Goal: Task Accomplishment & Management: Manage account settings

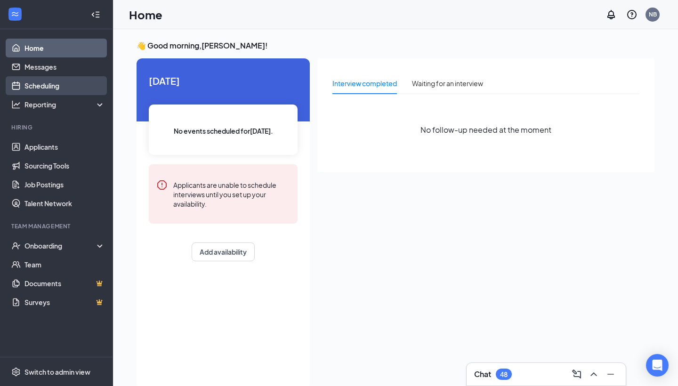
click at [50, 89] on link "Scheduling" at bounding box center [64, 85] width 81 height 19
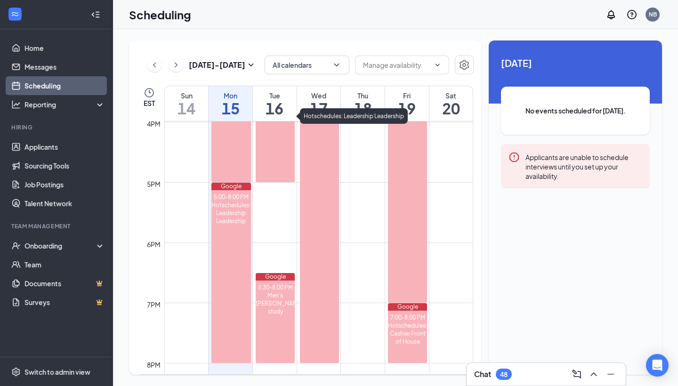
scroll to position [979, 0]
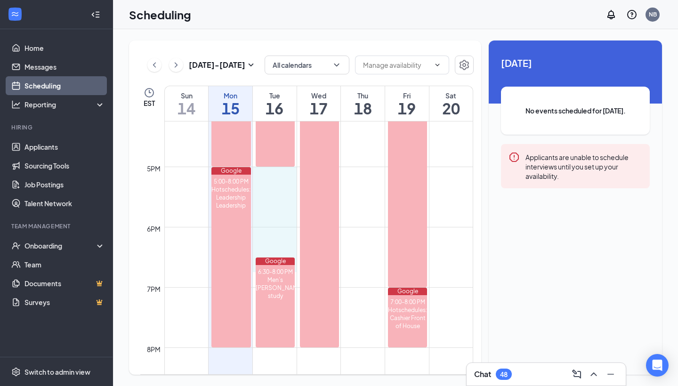
drag, startPoint x: 276, startPoint y: 173, endPoint x: 276, endPoint y: 272, distance: 98.9
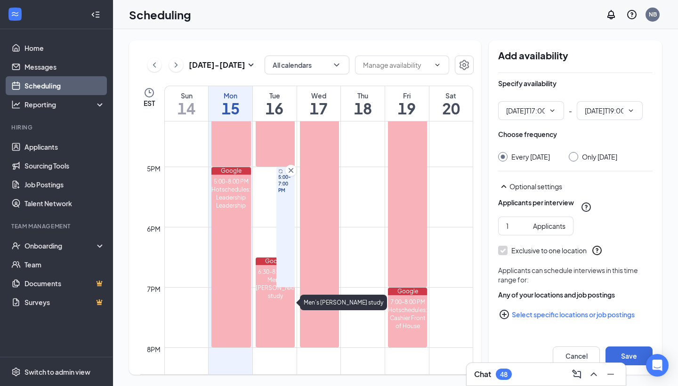
type input "05:00 PM"
type input "07:00 PM"
click at [545, 114] on span "05:00 PM" at bounding box center [531, 110] width 66 height 19
click at [524, 109] on input "05:00 PM" at bounding box center [525, 110] width 39 height 10
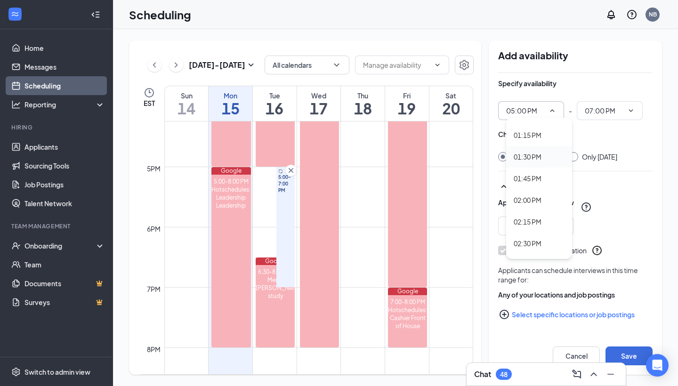
scroll to position [1149, 0]
click at [532, 194] on div "02:00 PM" at bounding box center [528, 192] width 28 height 10
type input "02:00 PM"
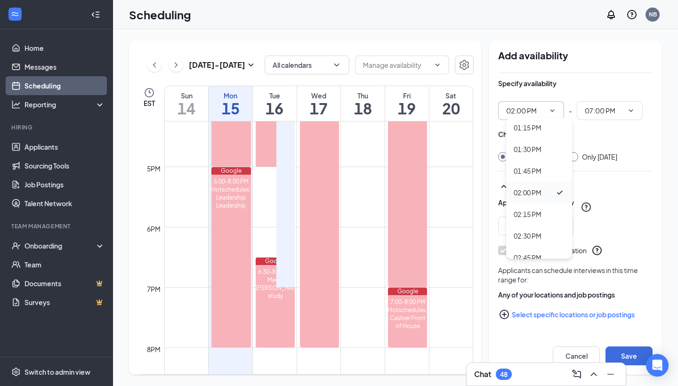
type input "04:00 PM"
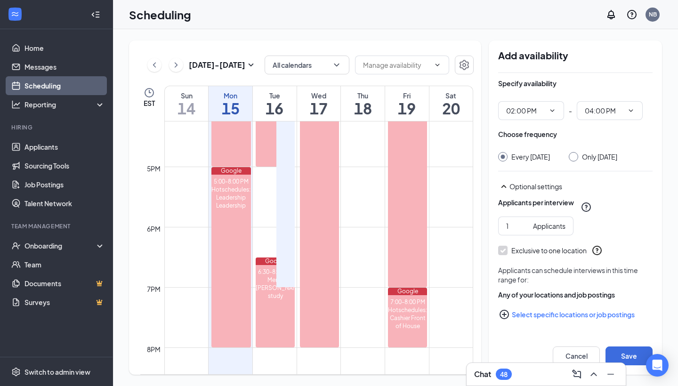
click at [575, 156] on input "Only [DATE]" at bounding box center [572, 155] width 7 height 7
radio input "true"
radio input "false"
click at [611, 108] on input "04:00 PM" at bounding box center [604, 110] width 39 height 10
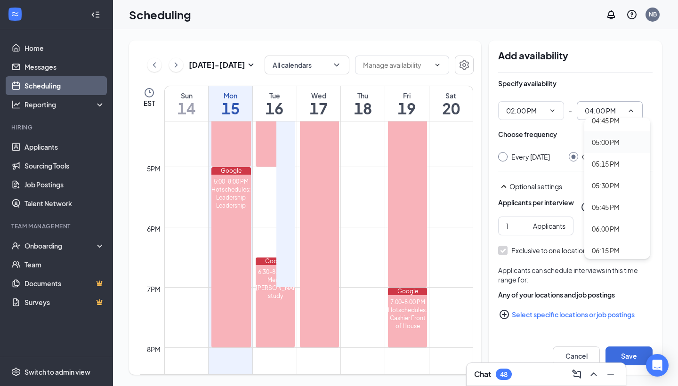
click at [613, 144] on div "05:00 PM" at bounding box center [606, 142] width 28 height 10
type input "05:00 PM"
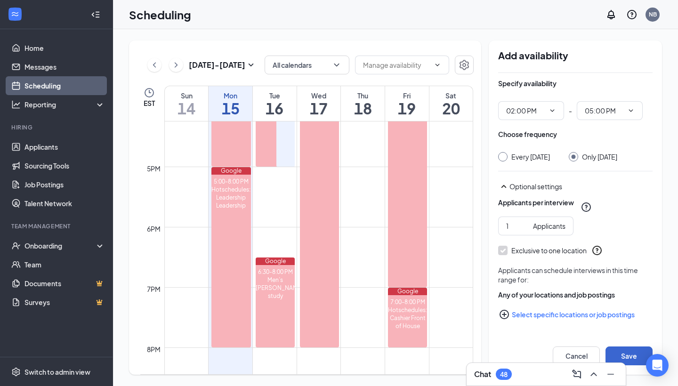
click at [626, 359] on button "Save" at bounding box center [628, 356] width 47 height 19
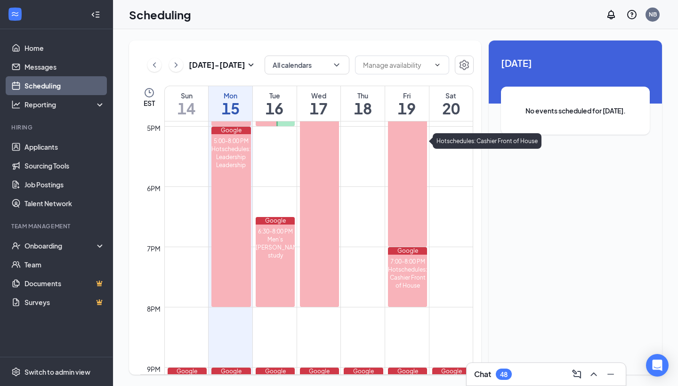
scroll to position [1050, 0]
